Goal: Transaction & Acquisition: Purchase product/service

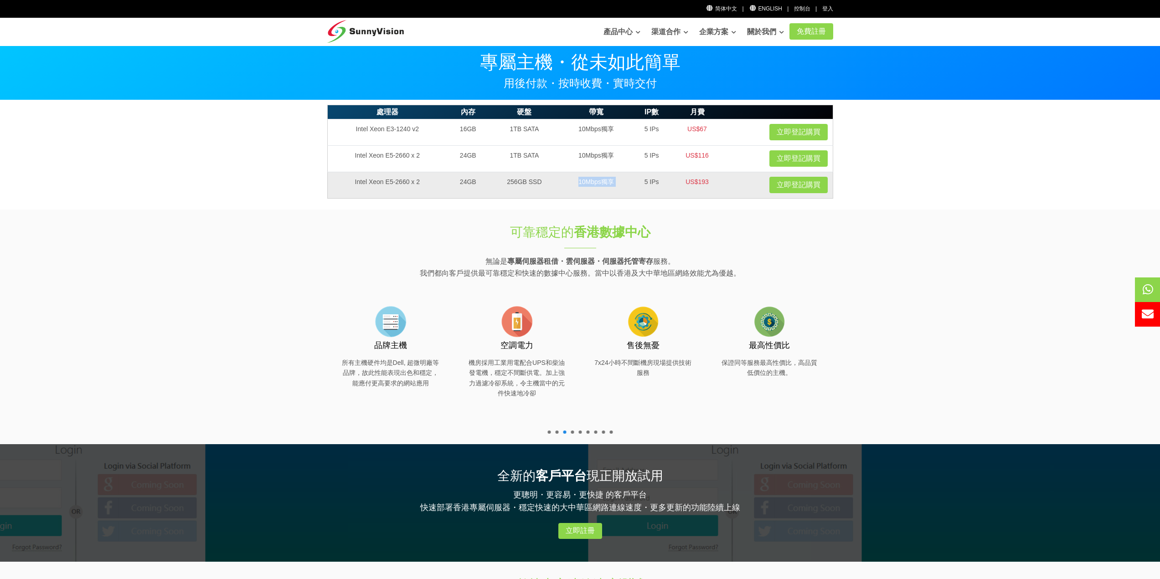
drag, startPoint x: 573, startPoint y: 180, endPoint x: 633, endPoint y: 176, distance: 59.4
click at [633, 176] on tr "Intel Xeon E5-2660 x 2 24GB 256GB SSD 10Mbps獨享 5 IPs US$193 立即登記購買" at bounding box center [580, 185] width 506 height 26
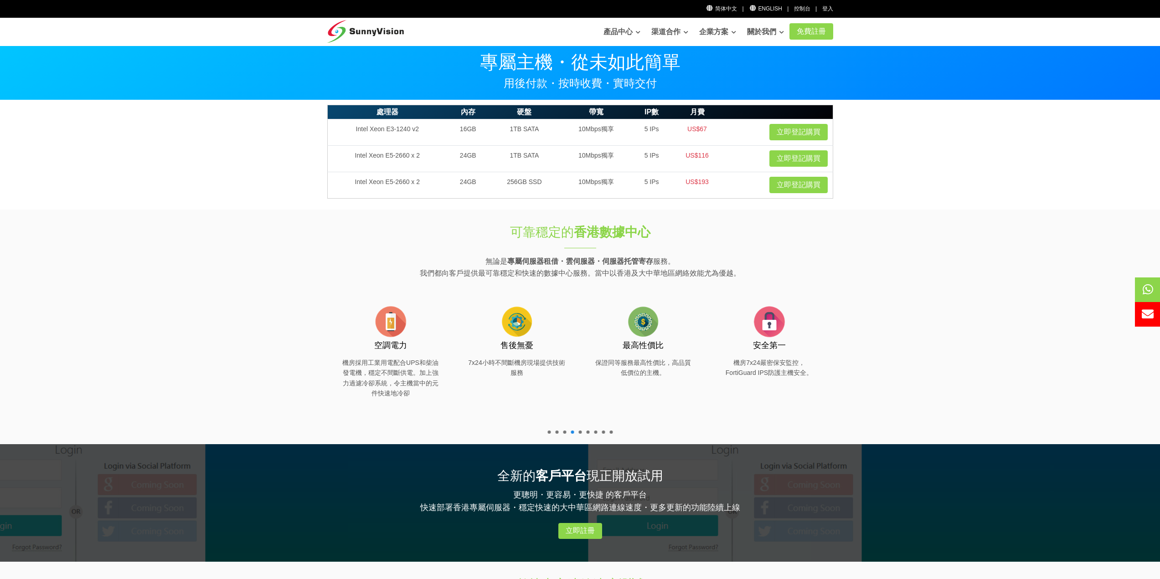
click at [715, 239] on h1 "可靠穩定的 香港數據中心" at bounding box center [581, 232] width 304 height 18
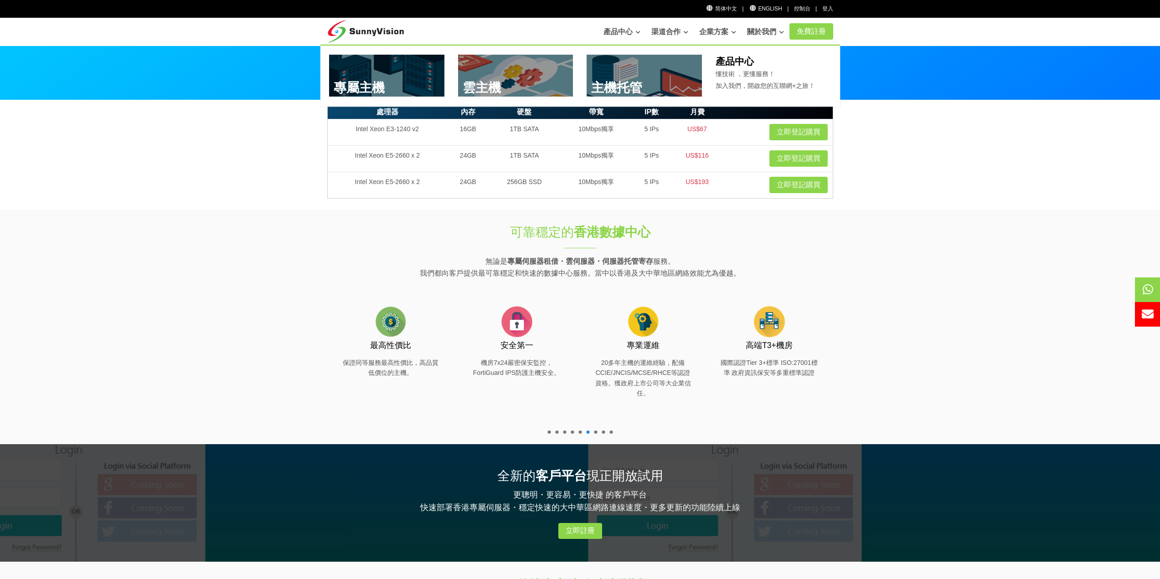
click at [376, 83] on link at bounding box center [386, 76] width 115 height 42
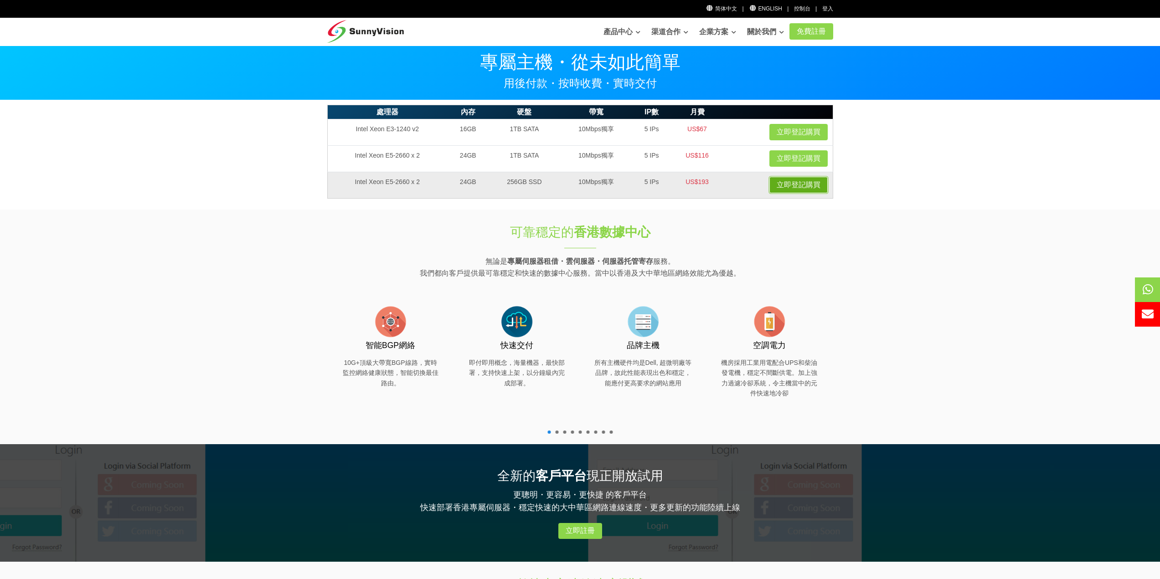
click at [810, 191] on link "立即登記購買" at bounding box center [799, 185] width 58 height 16
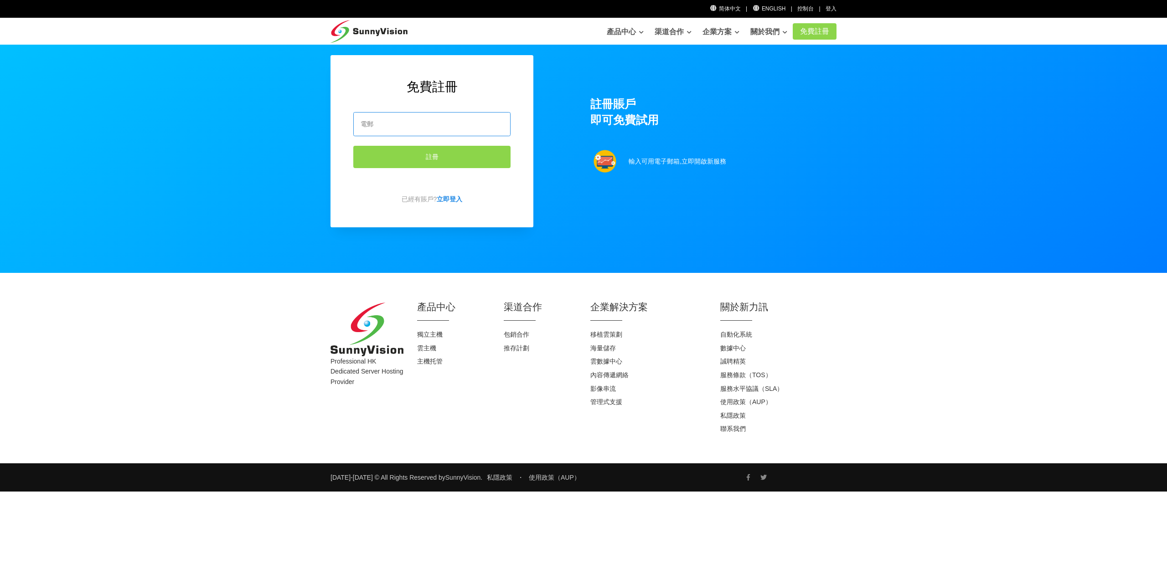
click at [370, 115] on input "email" at bounding box center [431, 124] width 157 height 24
type input "[EMAIL_ADDRESS][DOMAIN_NAME]"
click at [418, 154] on button "註冊" at bounding box center [431, 157] width 157 height 22
